Goal: Information Seeking & Learning: Learn about a topic

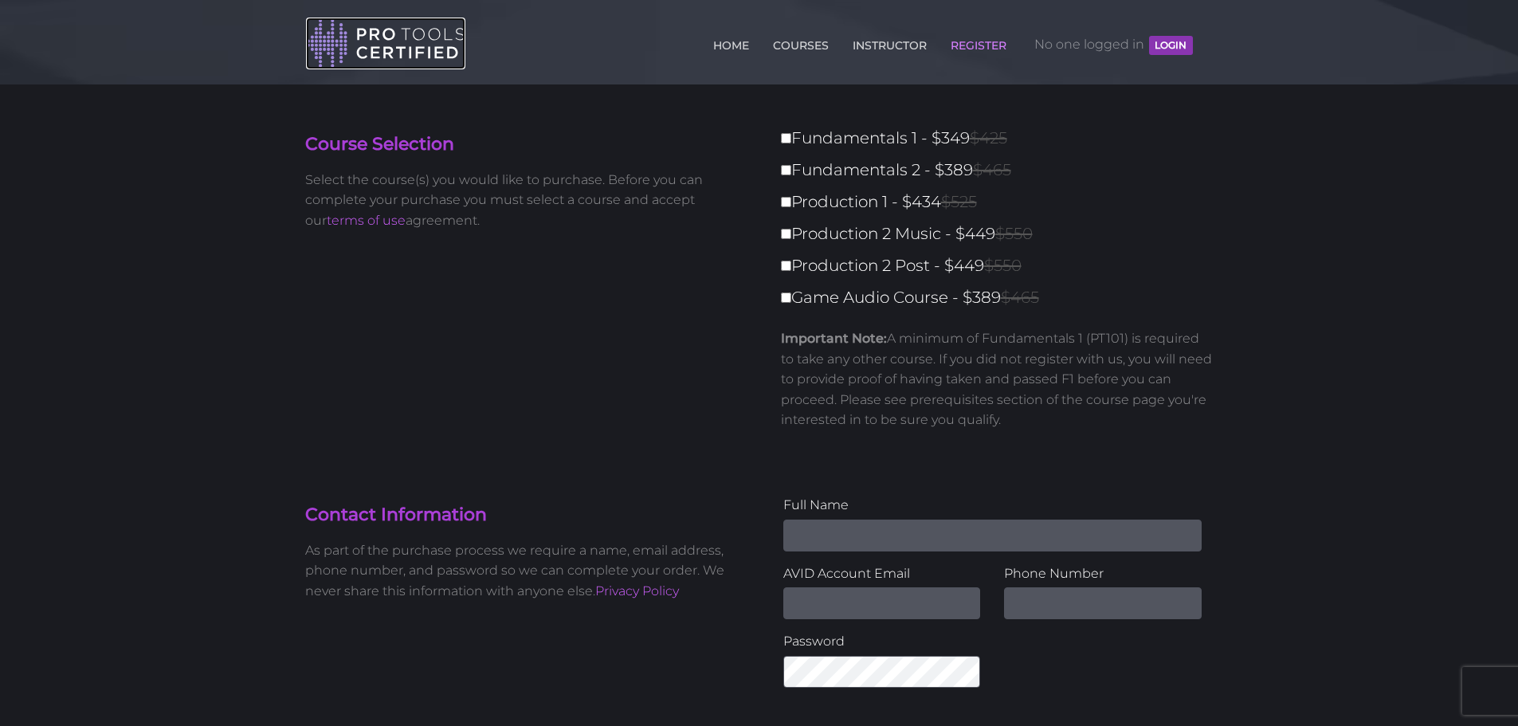
click at [390, 57] on img at bounding box center [385, 44] width 159 height 52
click at [794, 52] on link "COURSES" at bounding box center [801, 41] width 64 height 25
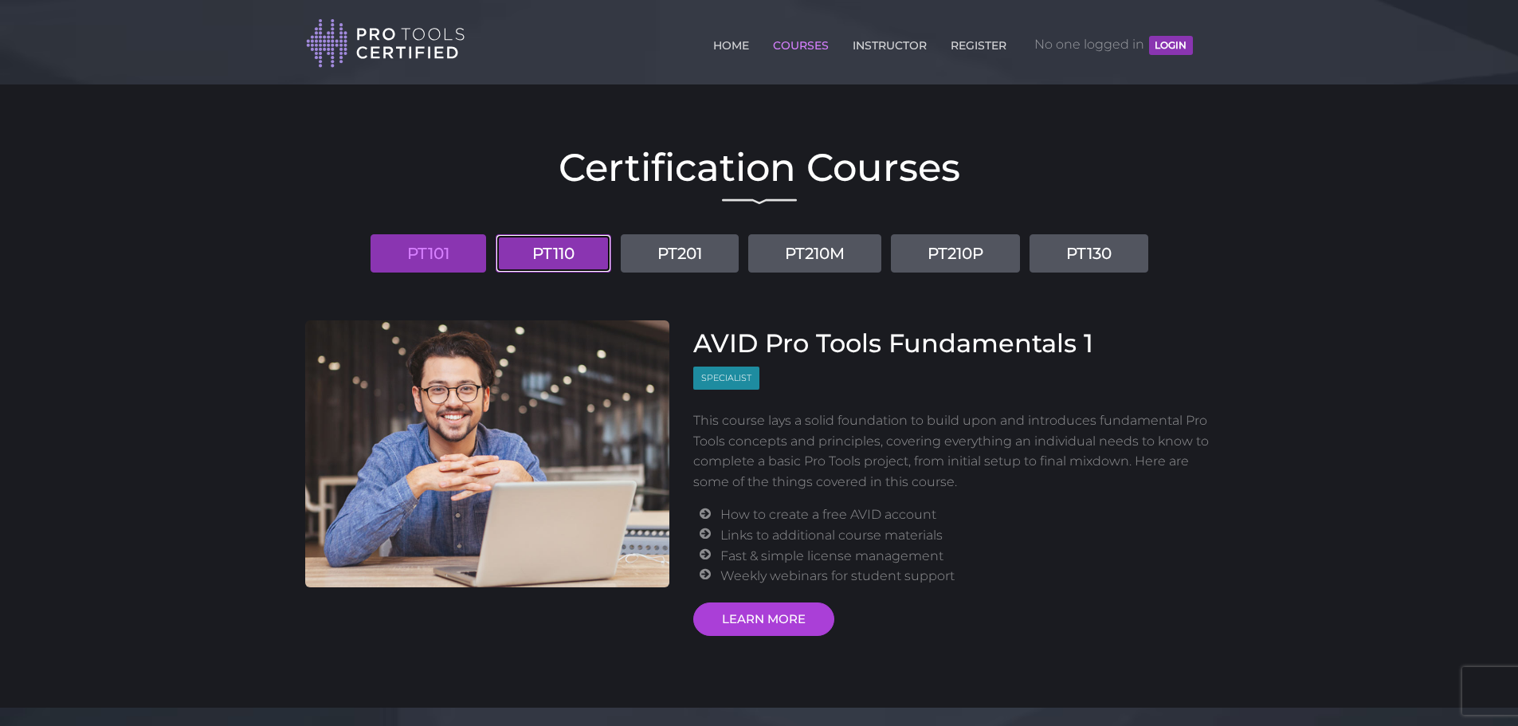
click at [526, 252] on link "PT110" at bounding box center [553, 253] width 116 height 38
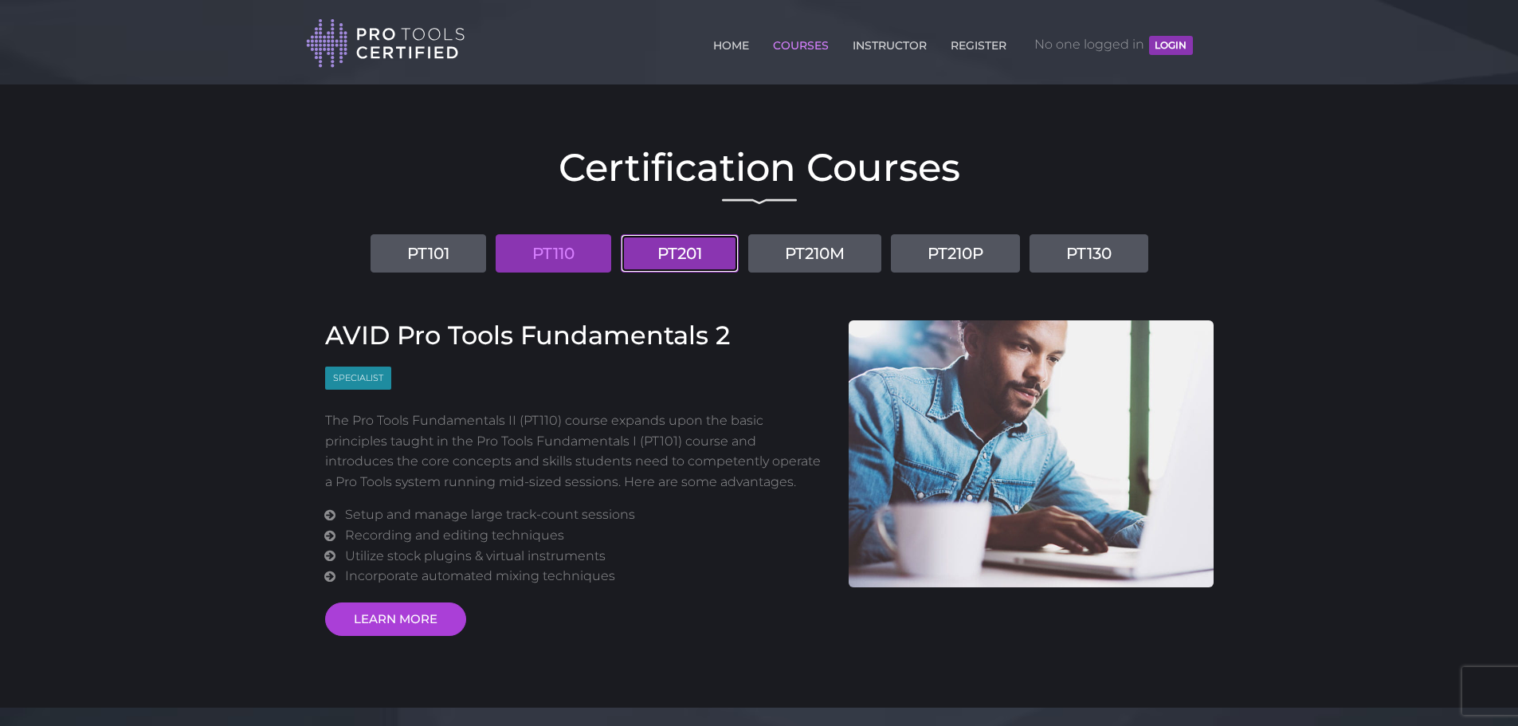
click at [642, 257] on link "PT201" at bounding box center [680, 253] width 118 height 38
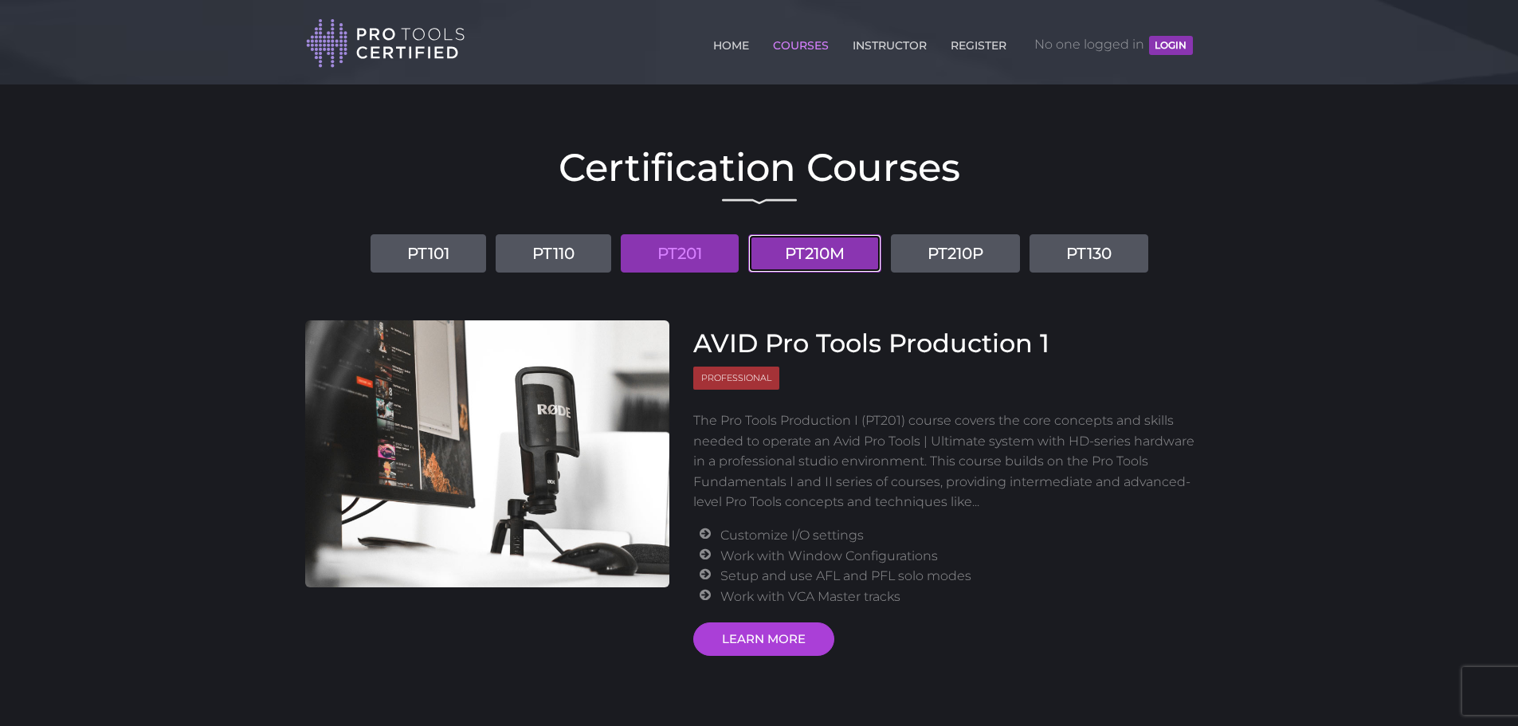
click at [812, 252] on link "PT210M" at bounding box center [814, 253] width 133 height 38
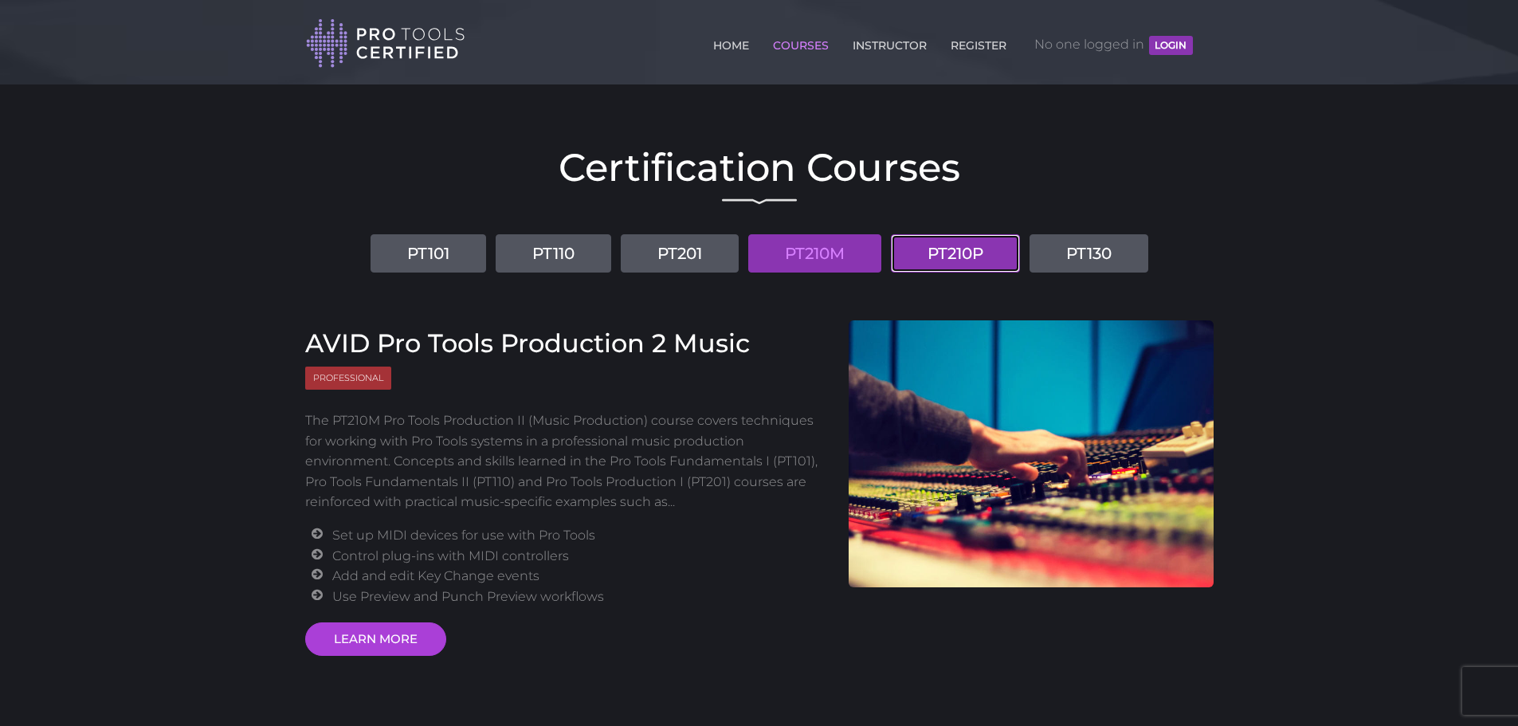
click at [947, 252] on link "PT210P" at bounding box center [955, 253] width 129 height 38
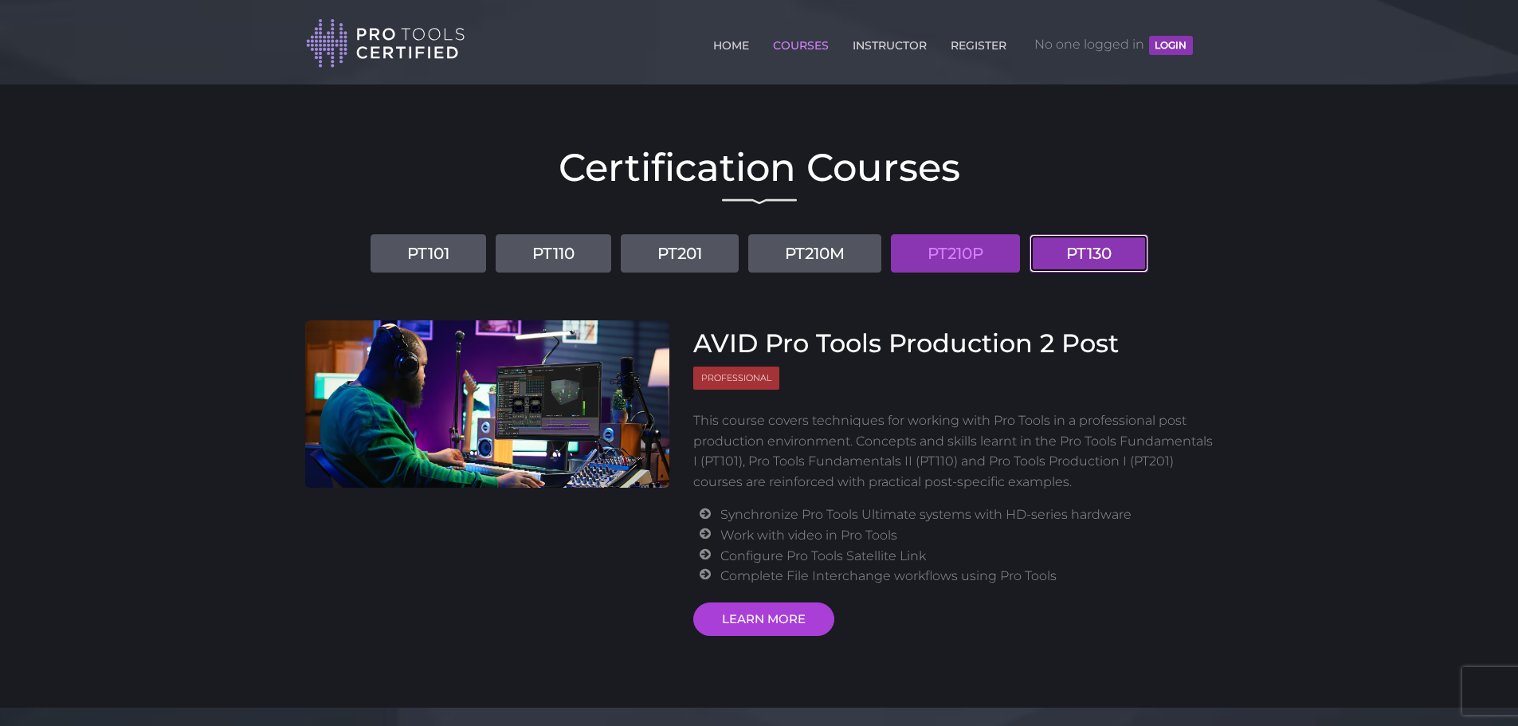
click at [1065, 255] on link "PT130" at bounding box center [1088, 253] width 119 height 38
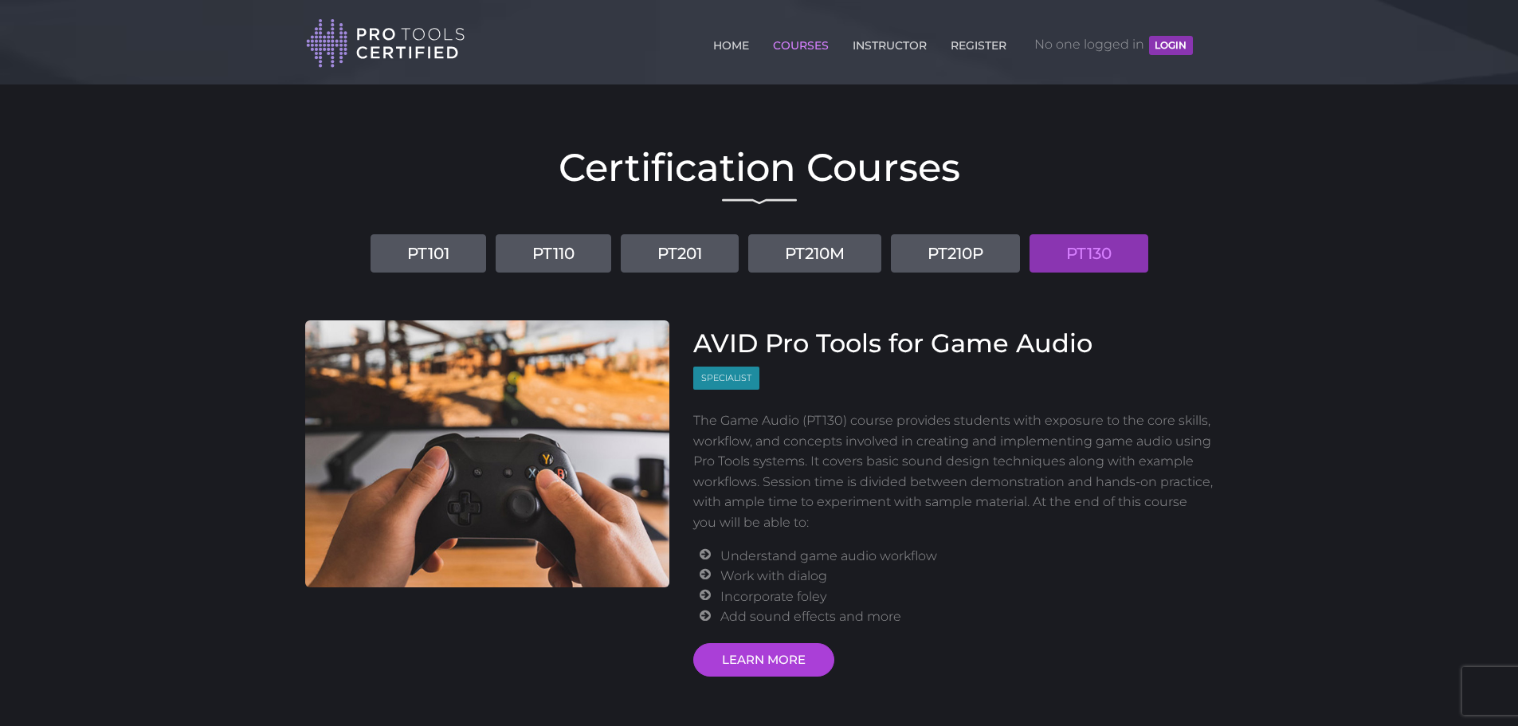
click at [834, 421] on p "The Game Audio (PT130) course provides students with exposure to the core skill…" at bounding box center [953, 471] width 520 height 123
click at [746, 665] on link "LEARN MORE" at bounding box center [763, 659] width 141 height 33
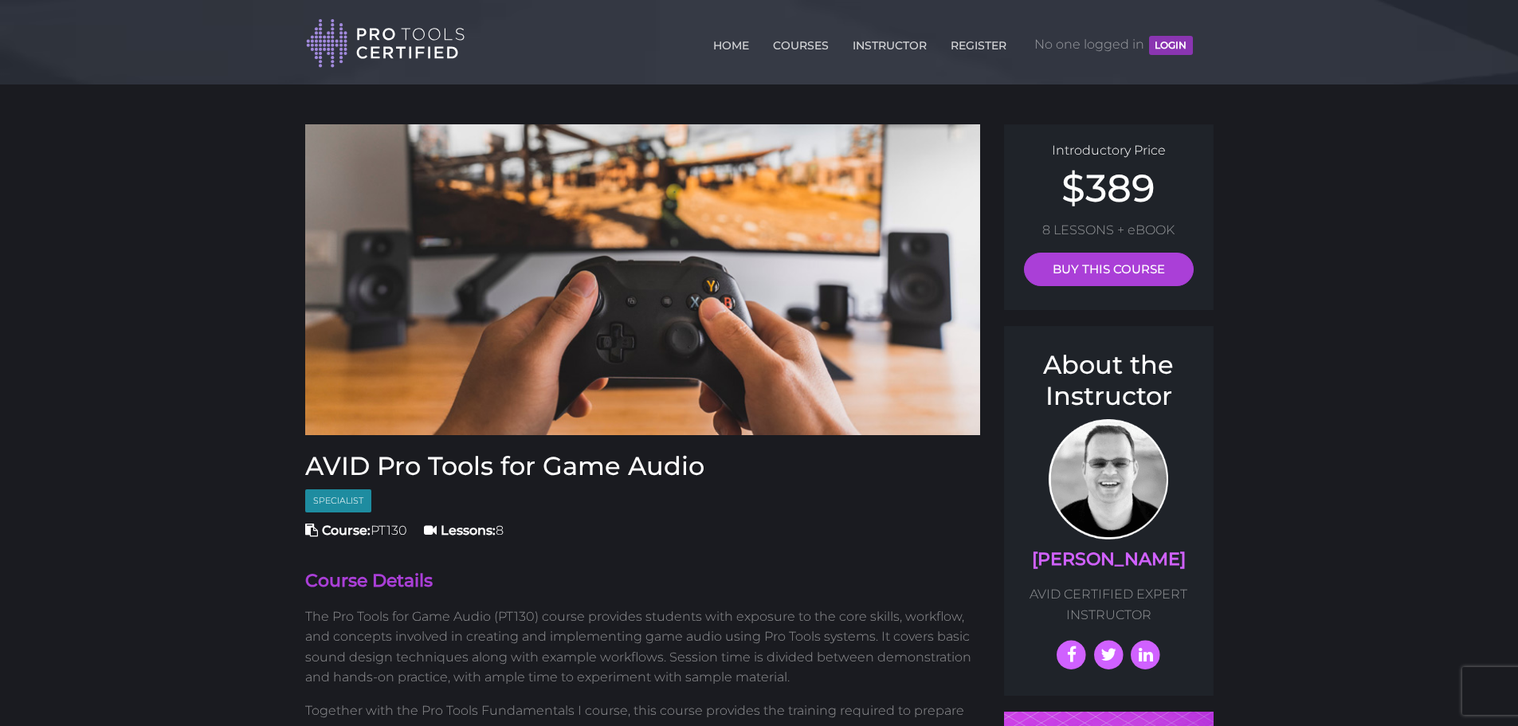
scroll to position [319, 0]
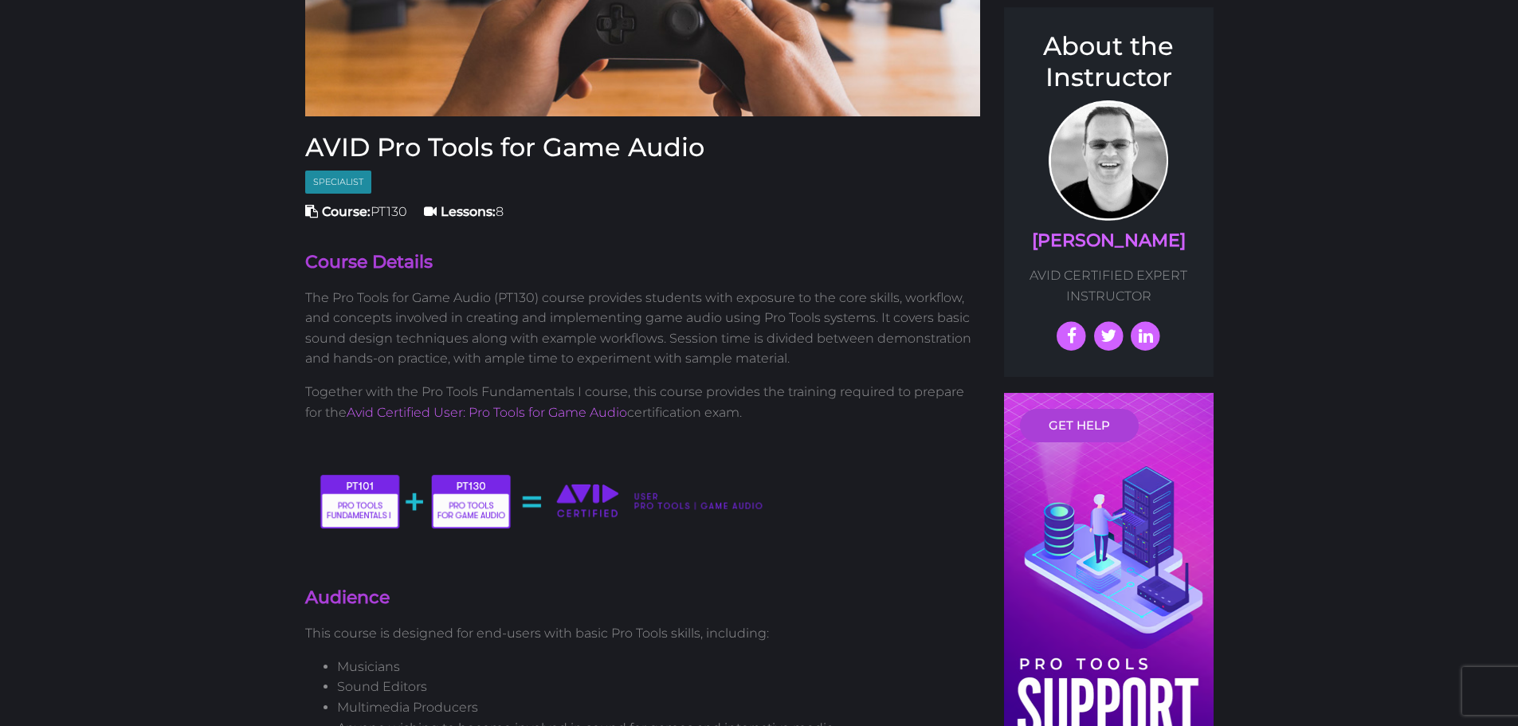
click at [408, 302] on p "The Pro Tools for Game Audio (PT130) course provides students with exposure to …" at bounding box center [643, 328] width 676 height 81
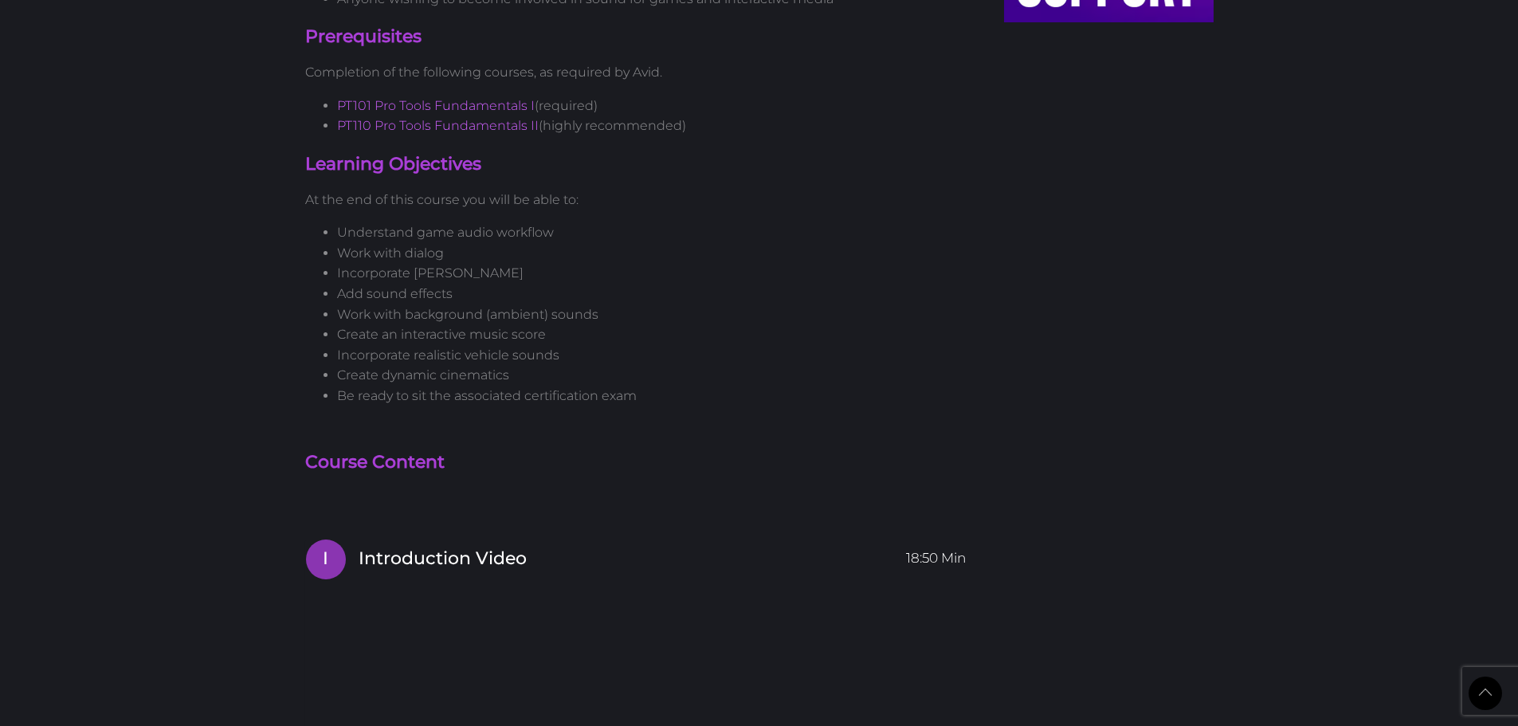
scroll to position [876, 0]
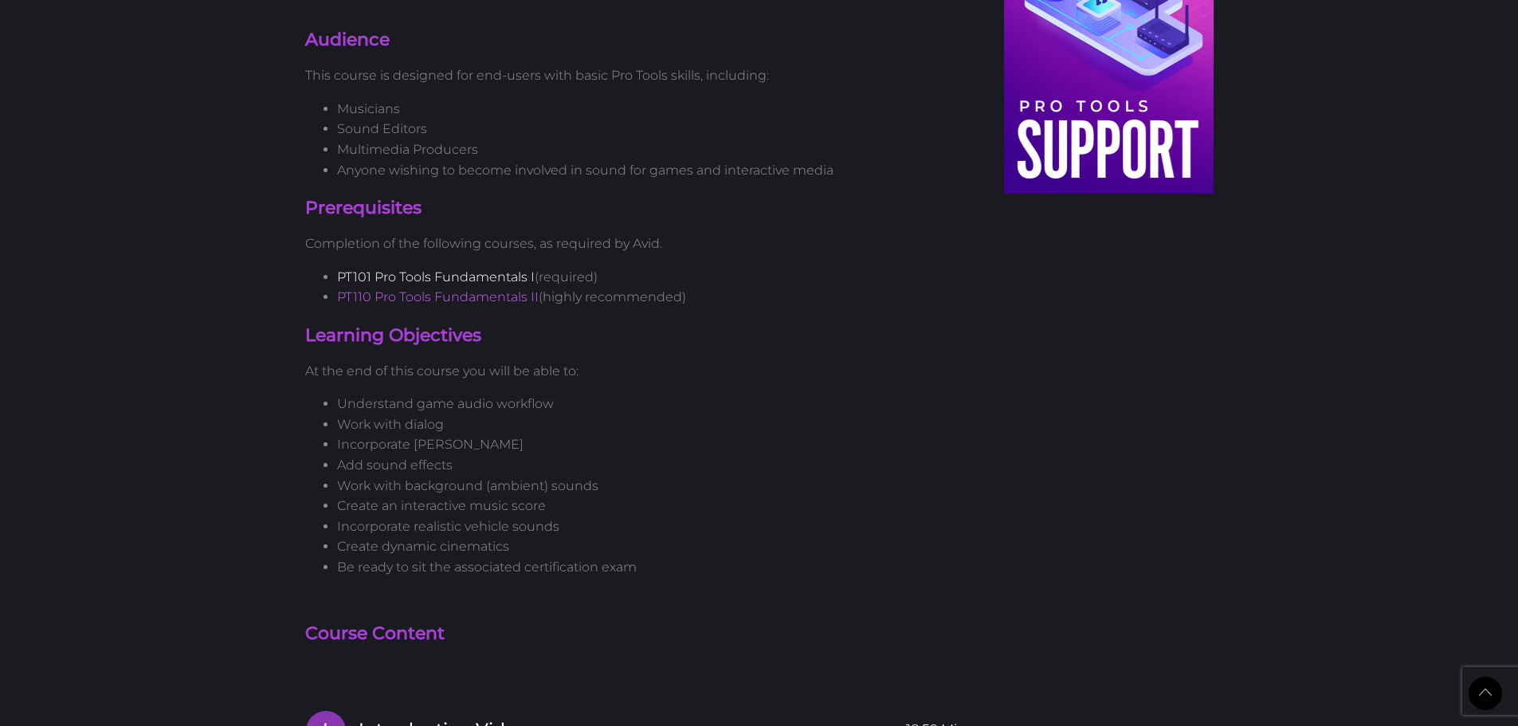
click at [419, 280] on link "PT101 Pro Tools Fundamentals I" at bounding box center [436, 276] width 198 height 15
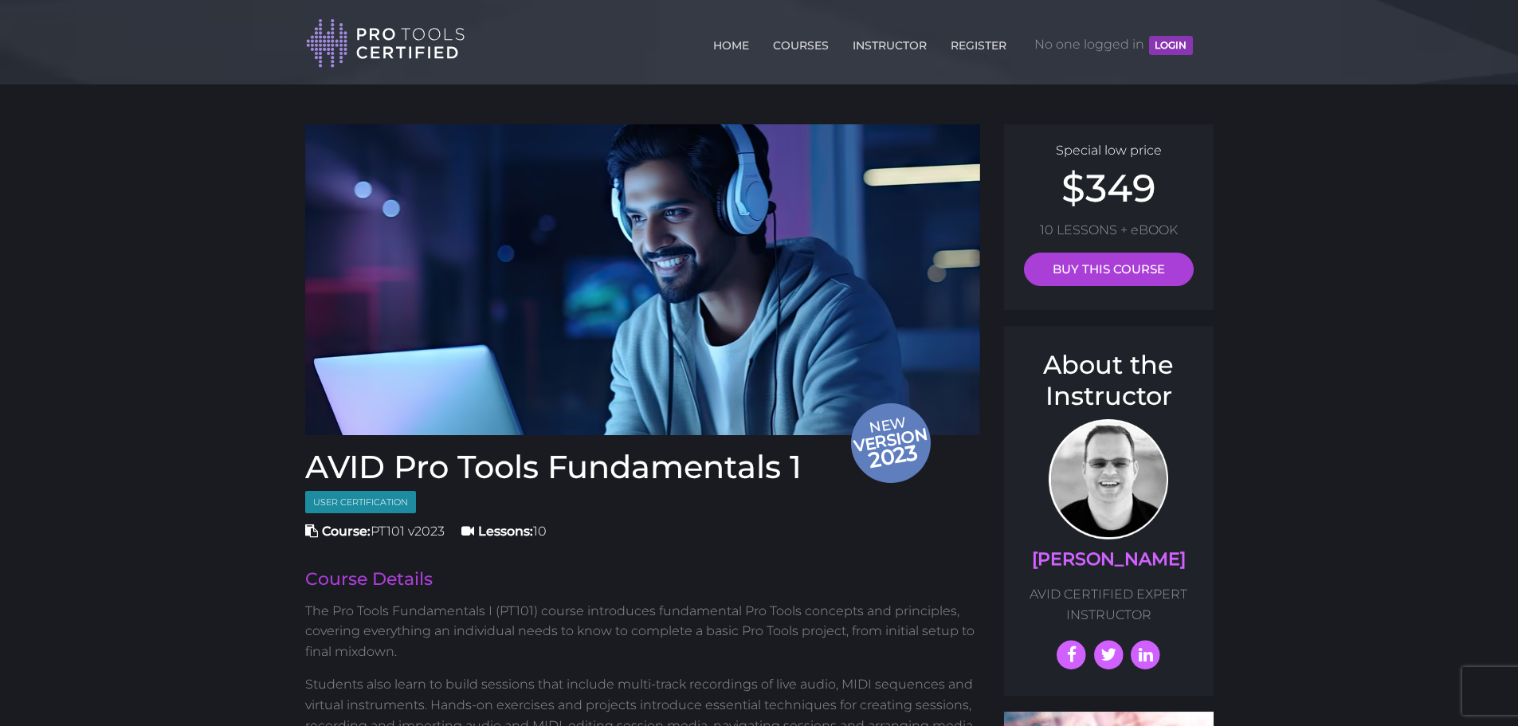
click at [380, 606] on p "The Pro Tools Fundamentals I (PT101) course introduces fundamental Pro Tools co…" at bounding box center [643, 631] width 676 height 61
